Goal: Browse casually: Explore the website without a specific task or goal

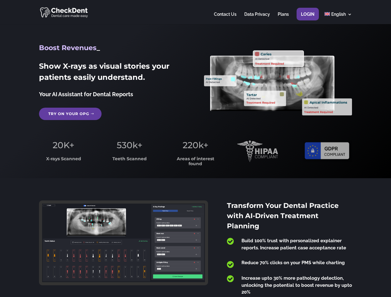
click at [196, 149] on span "220k+" at bounding box center [196, 145] width 26 height 11
click at [196, 12] on div at bounding box center [195, 12] width 313 height 24
click at [196, 149] on span "220k+" at bounding box center [196, 145] width 26 height 11
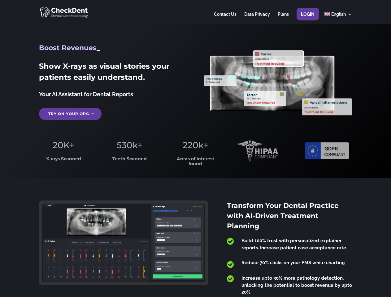
click at [196, 12] on div at bounding box center [195, 12] width 313 height 24
